Goal: Task Accomplishment & Management: Complete application form

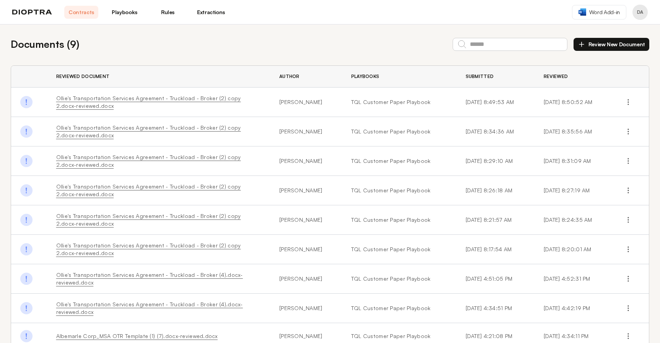
click at [145, 69] on th "Reviewed Document" at bounding box center [158, 77] width 223 height 22
click at [138, 99] on link "Ollie's Transportation Services Agreement - Truckload - Broker (2) copy 2.docx-…" at bounding box center [148, 102] width 185 height 14
click at [609, 43] on button "Review New Document" at bounding box center [611, 44] width 76 height 13
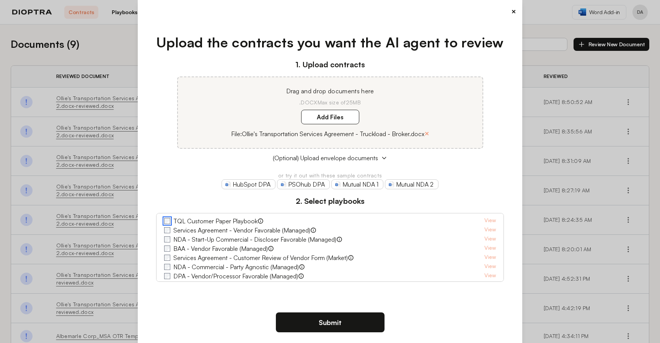
scroll to position [8, 0]
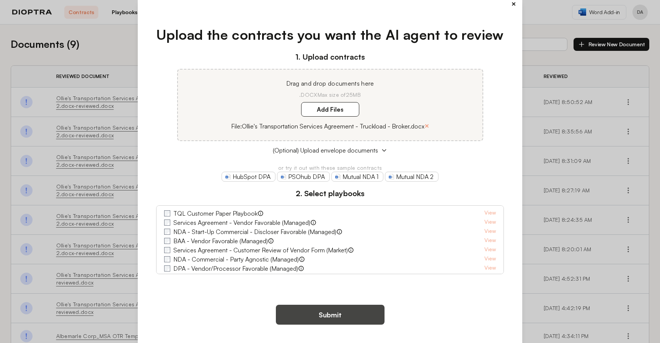
click at [329, 314] on button "Submit" at bounding box center [330, 315] width 109 height 20
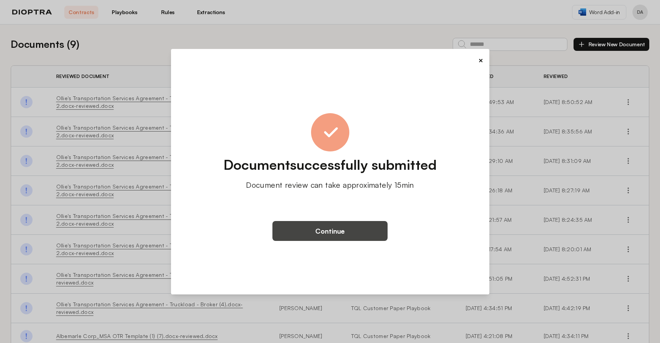
click at [324, 228] on button "Continue" at bounding box center [329, 231] width 115 height 20
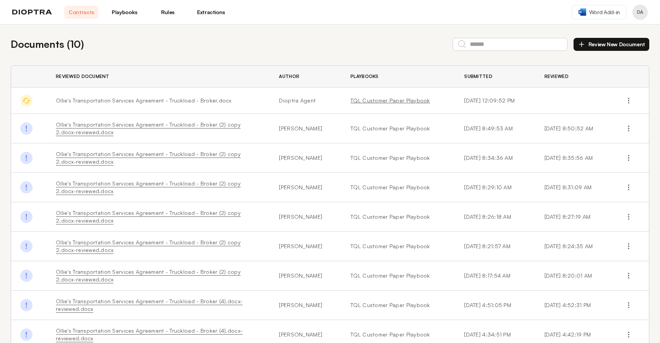
click at [363, 101] on link "TQL Customer Paper Playbook" at bounding box center [397, 101] width 95 height 8
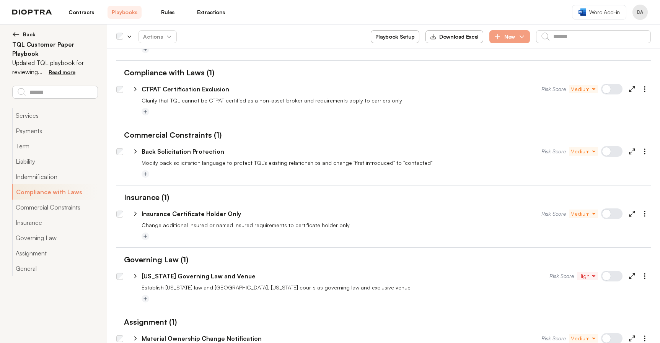
scroll to position [577, 0]
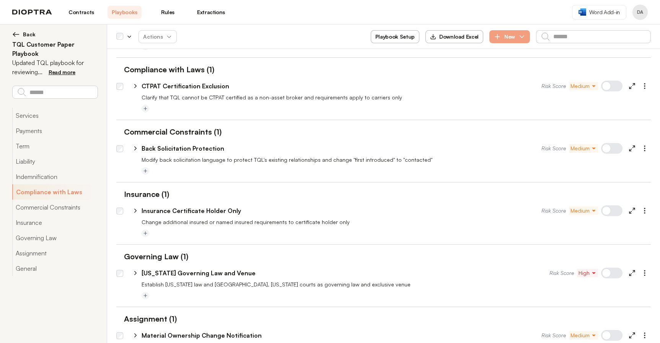
click at [82, 16] on link "Contracts" at bounding box center [81, 12] width 34 height 13
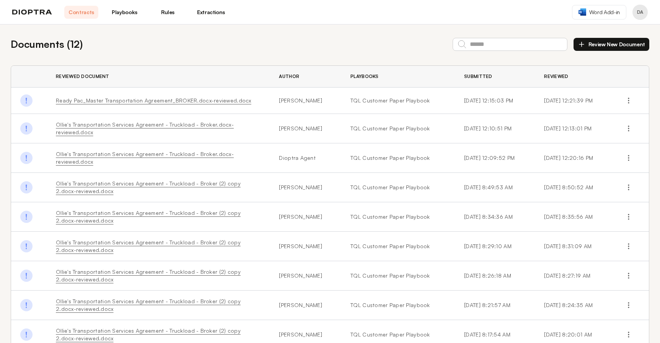
click at [200, 154] on link "Ollie's Transportation Services Agreement - Truckload - Broker.docx-reviewed.do…" at bounding box center [145, 158] width 178 height 14
click at [247, 48] on div "Documents ( 12 ) Review New Document" at bounding box center [330, 44] width 638 height 15
click at [603, 43] on button "Review New Document" at bounding box center [611, 44] width 76 height 13
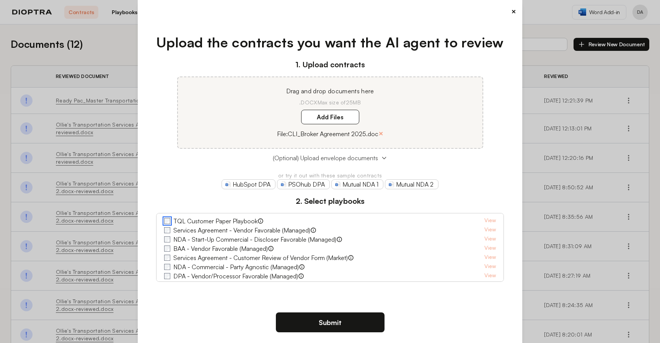
scroll to position [8, 0]
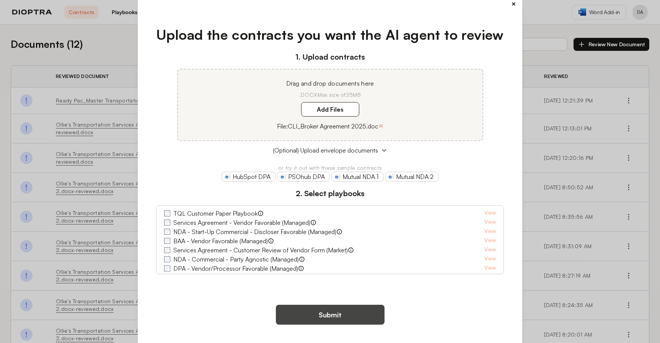
click at [328, 316] on button "Submit" at bounding box center [330, 315] width 109 height 20
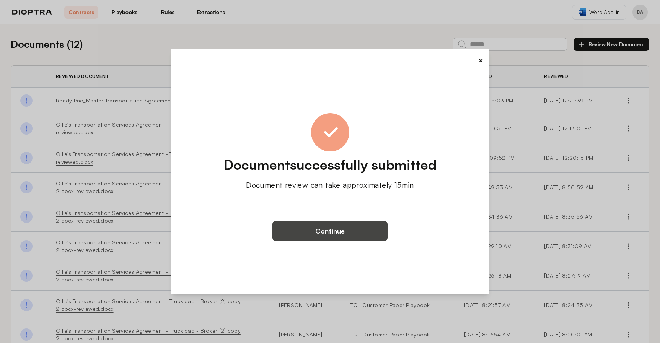
click at [335, 231] on button "Continue" at bounding box center [329, 231] width 115 height 20
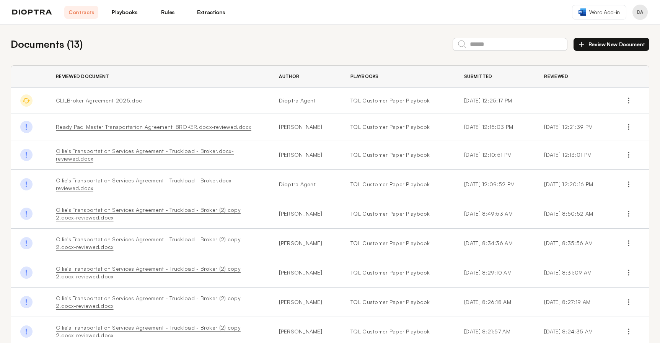
click at [611, 42] on button "Review New Document" at bounding box center [611, 44] width 76 height 13
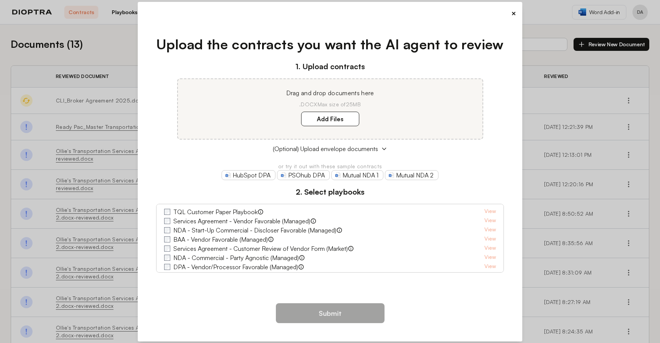
click at [116, 41] on div "× Upload the contracts you want the AI agent to review 1. Upload contracts Drag…" at bounding box center [330, 171] width 660 height 343
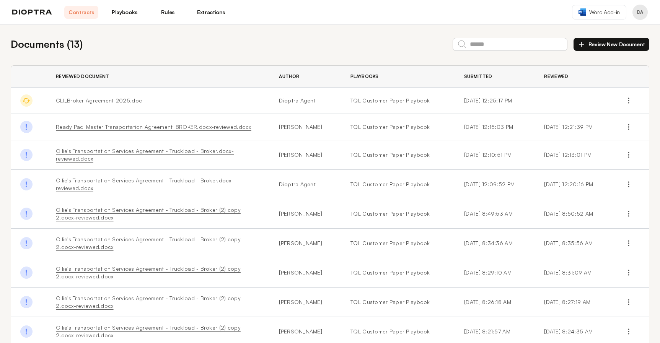
click at [589, 44] on button "Review New Document" at bounding box center [611, 44] width 76 height 13
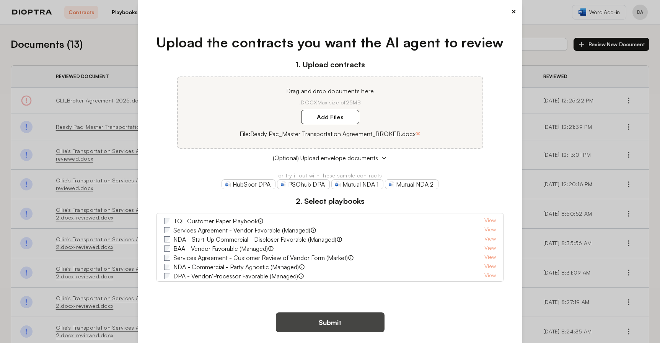
click at [330, 322] on button "Submit" at bounding box center [330, 322] width 109 height 20
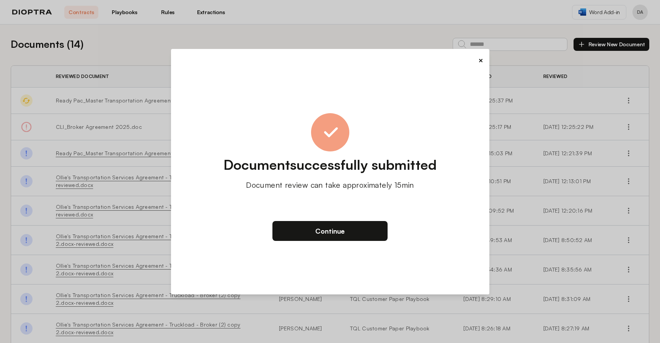
click at [479, 60] on button "×" at bounding box center [480, 60] width 5 height 11
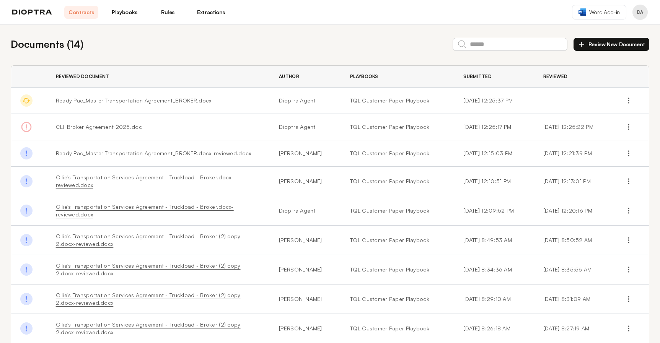
click at [601, 45] on button "Review New Document" at bounding box center [611, 44] width 76 height 13
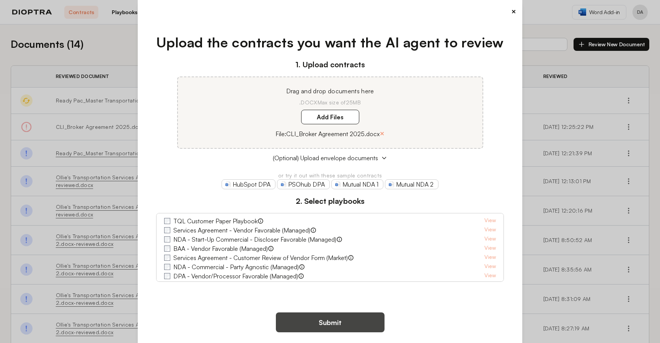
click at [332, 322] on button "Submit" at bounding box center [330, 322] width 109 height 20
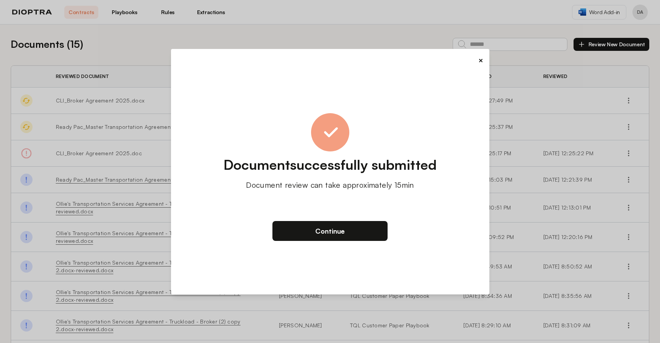
click at [483, 57] on div "× Document successfully submitted Document review can take approximately 15min …" at bounding box center [330, 171] width 318 height 245
click at [482, 57] on button "×" at bounding box center [480, 60] width 5 height 11
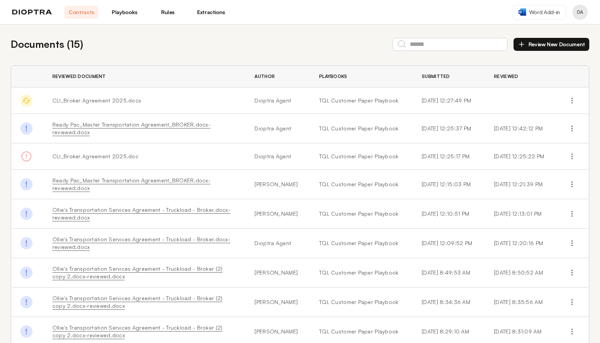
click at [247, 64] on div "Documents ( 15 ) Review New Document Reviewed Document Author Playbooks Submitt…" at bounding box center [300, 220] width 600 height 393
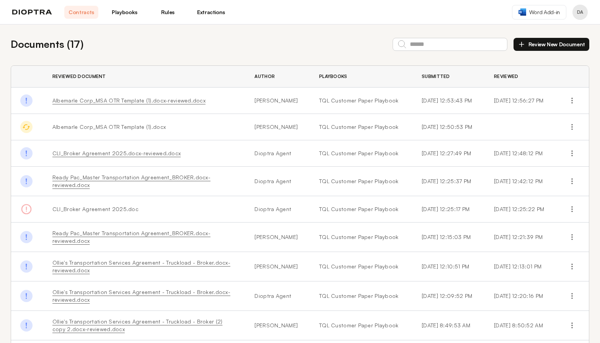
click at [550, 47] on button "Review New Document" at bounding box center [551, 44] width 76 height 13
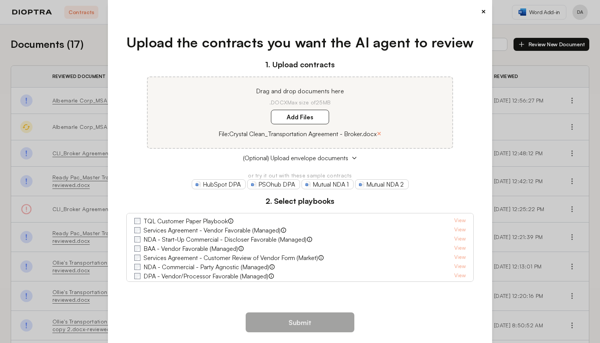
click at [155, 200] on h3 "2. Select playbooks" at bounding box center [300, 200] width 348 height 11
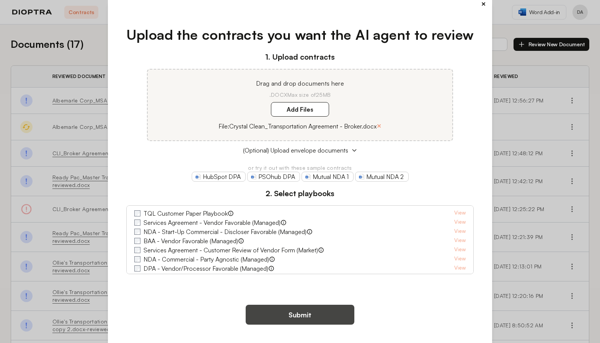
click at [299, 315] on button "Submit" at bounding box center [299, 315] width 109 height 20
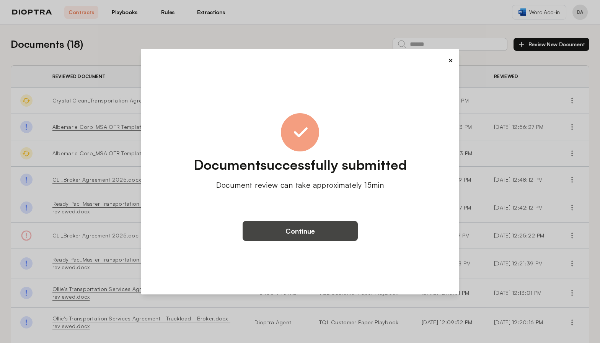
click at [303, 231] on button "Continue" at bounding box center [299, 231] width 115 height 20
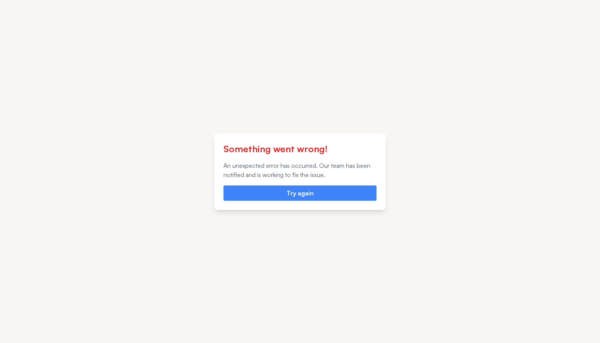
click at [21, 86] on div "Something went wrong! An unexpected error has occurred. Our team has been notif…" at bounding box center [300, 171] width 600 height 343
